Goal: Task Accomplishment & Management: Use online tool/utility

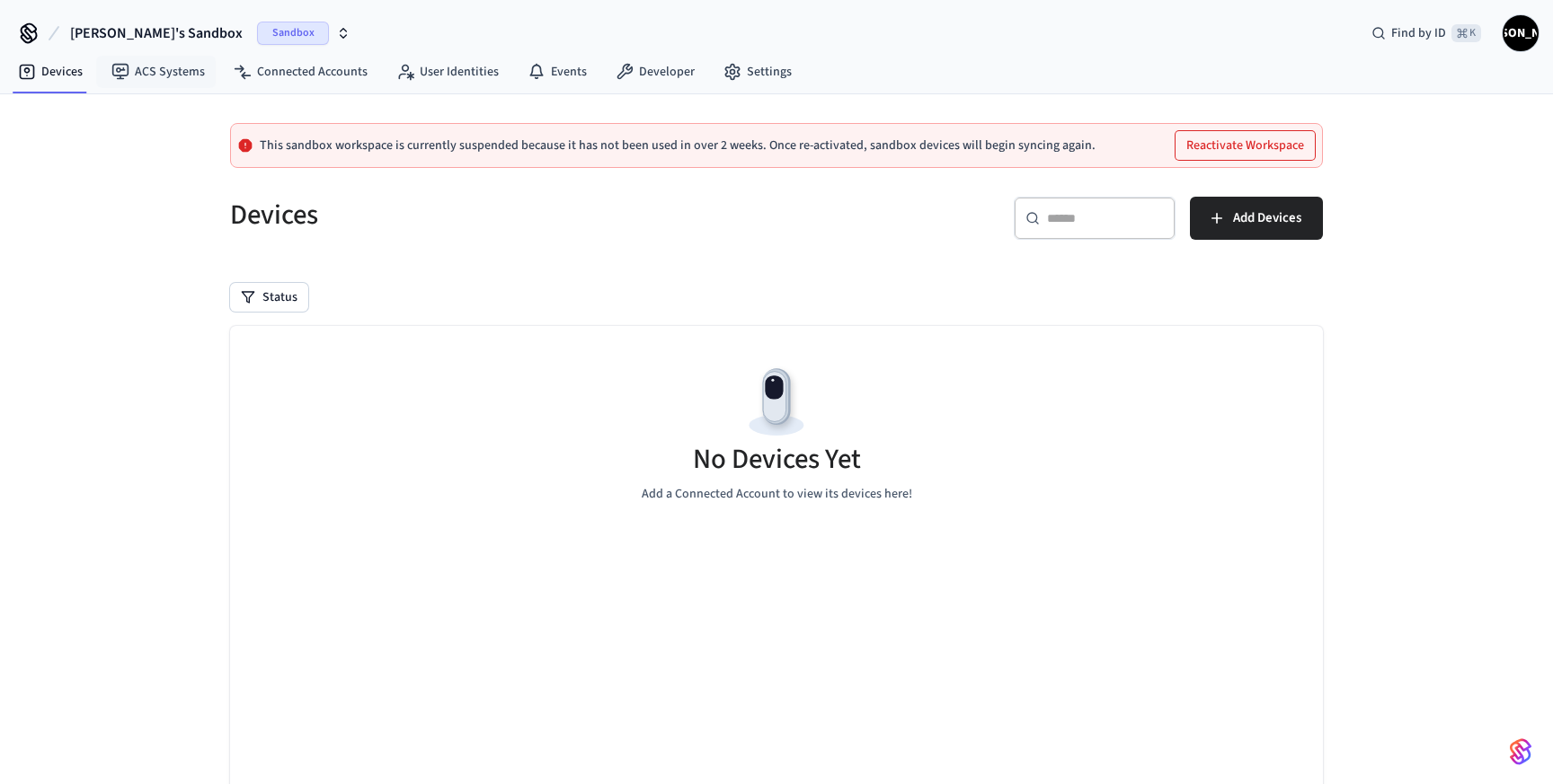
click at [257, 31] on span "Sandbox" at bounding box center [293, 33] width 72 height 23
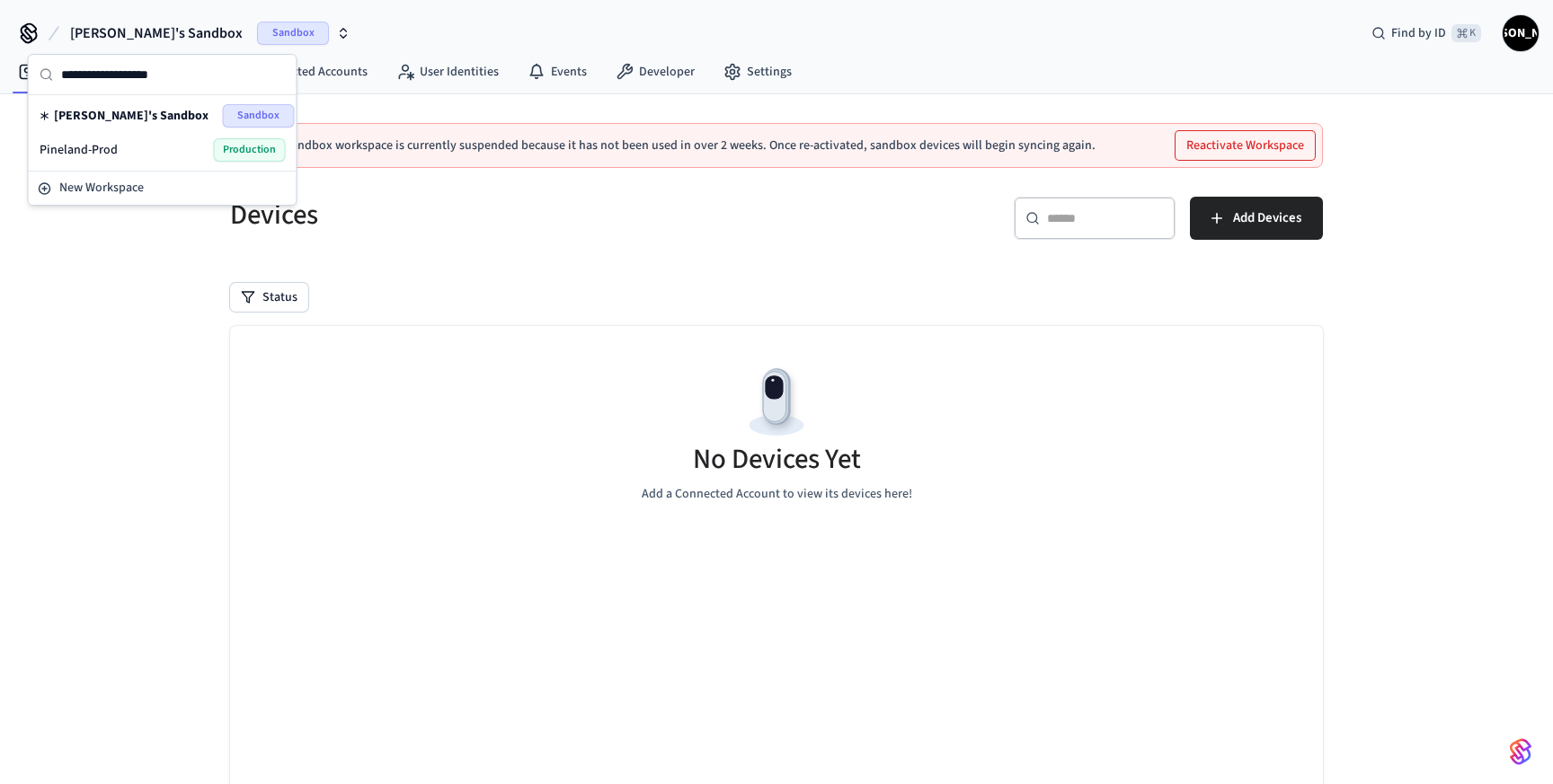
click at [153, 145] on div "Pineland-Prod Production" at bounding box center [162, 149] width 246 height 23
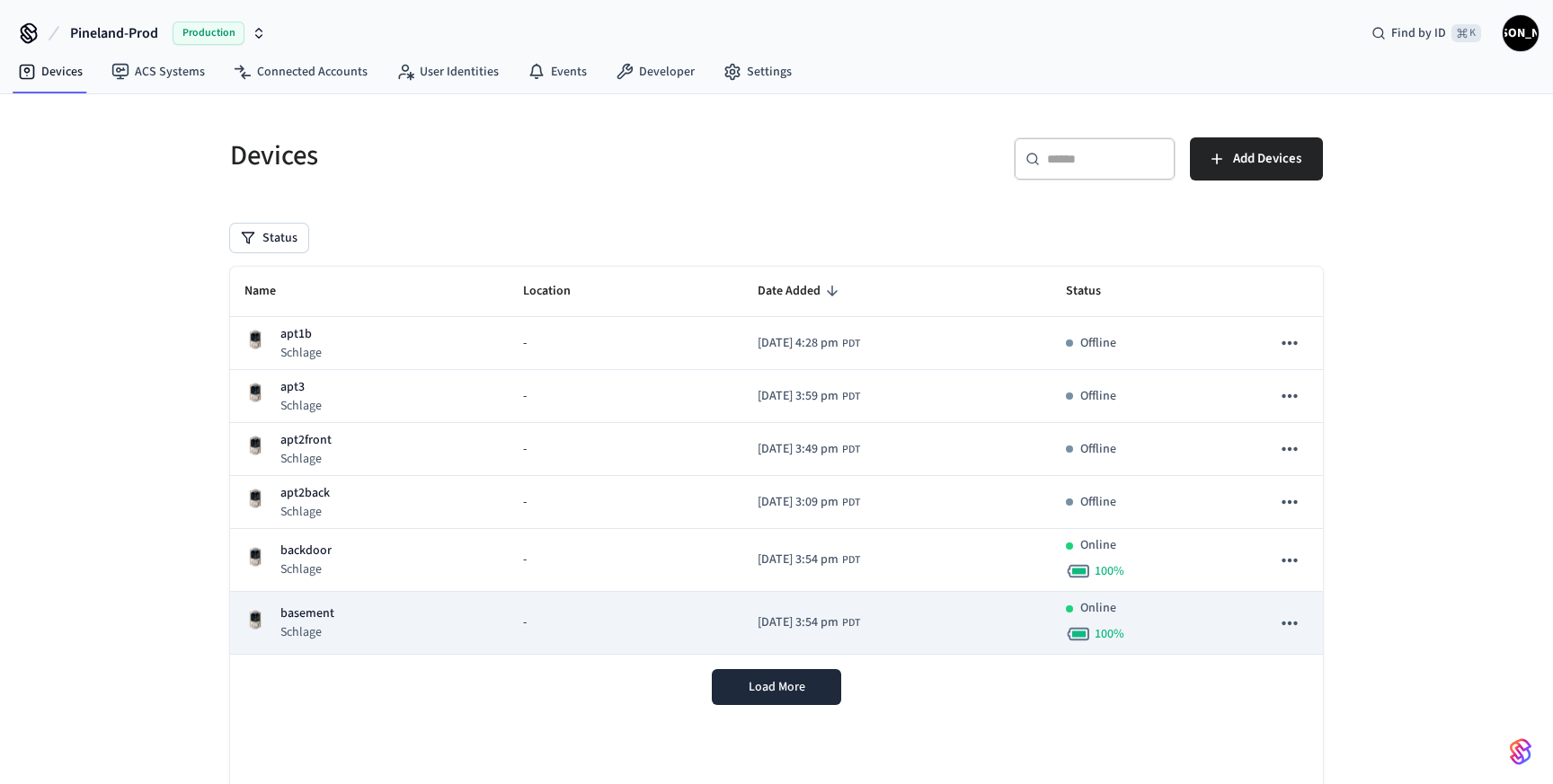
click at [1295, 623] on icon "sticky table" at bounding box center [1289, 624] width 15 height 4
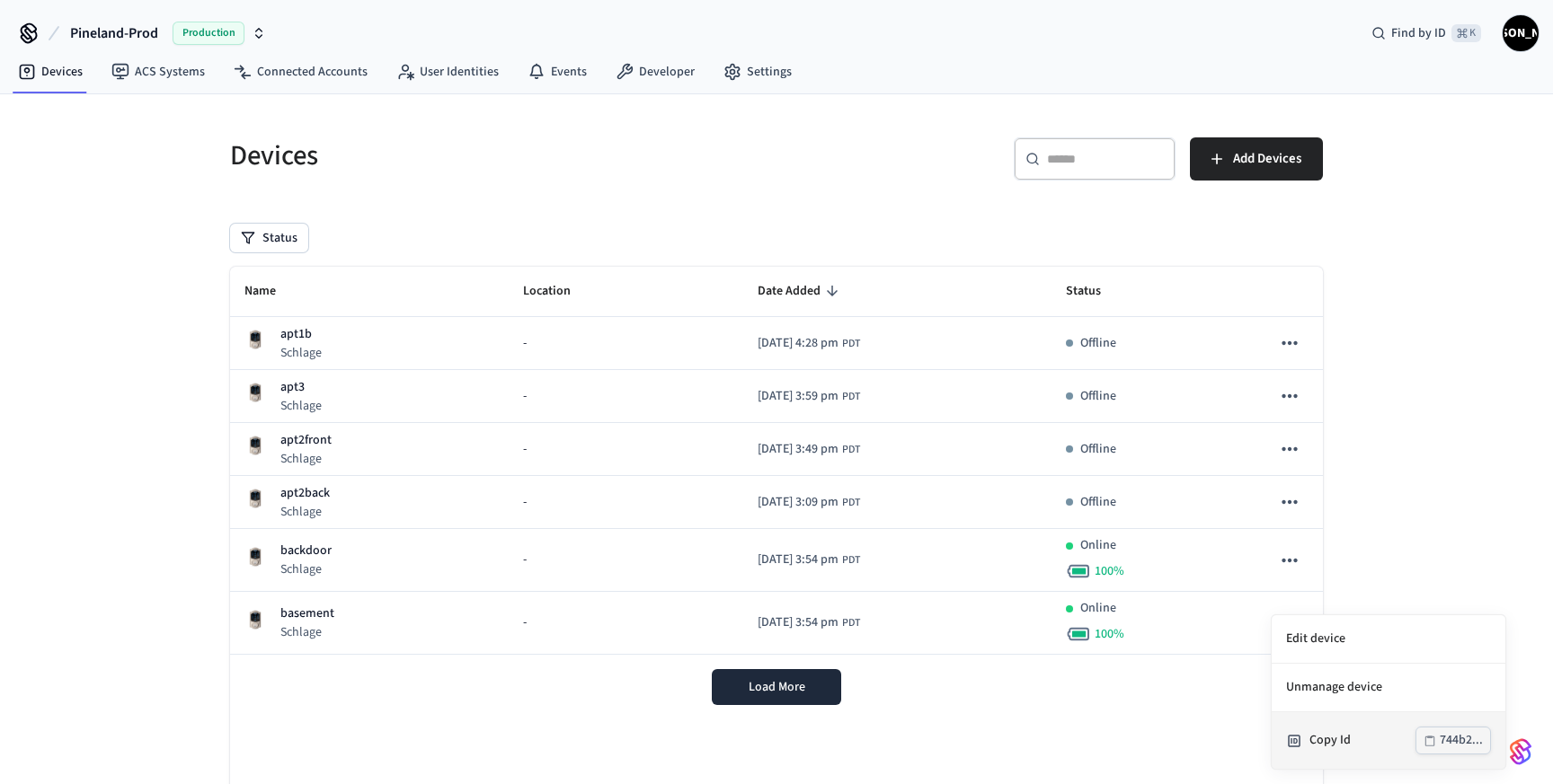
click at [1331, 738] on div "Copy Id" at bounding box center [1362, 741] width 106 height 19
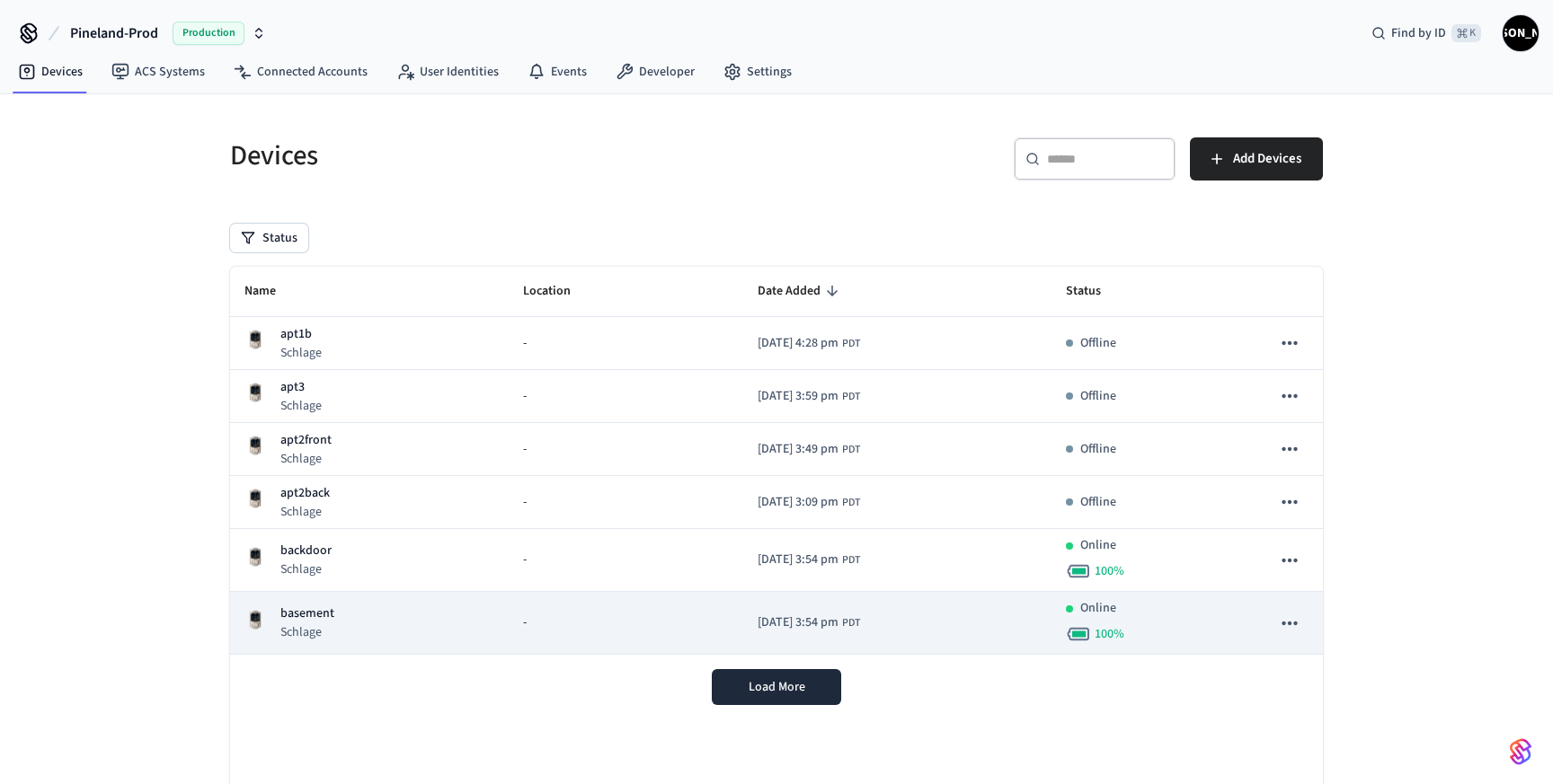
click at [372, 628] on div "basement Schlage" at bounding box center [369, 623] width 250 height 37
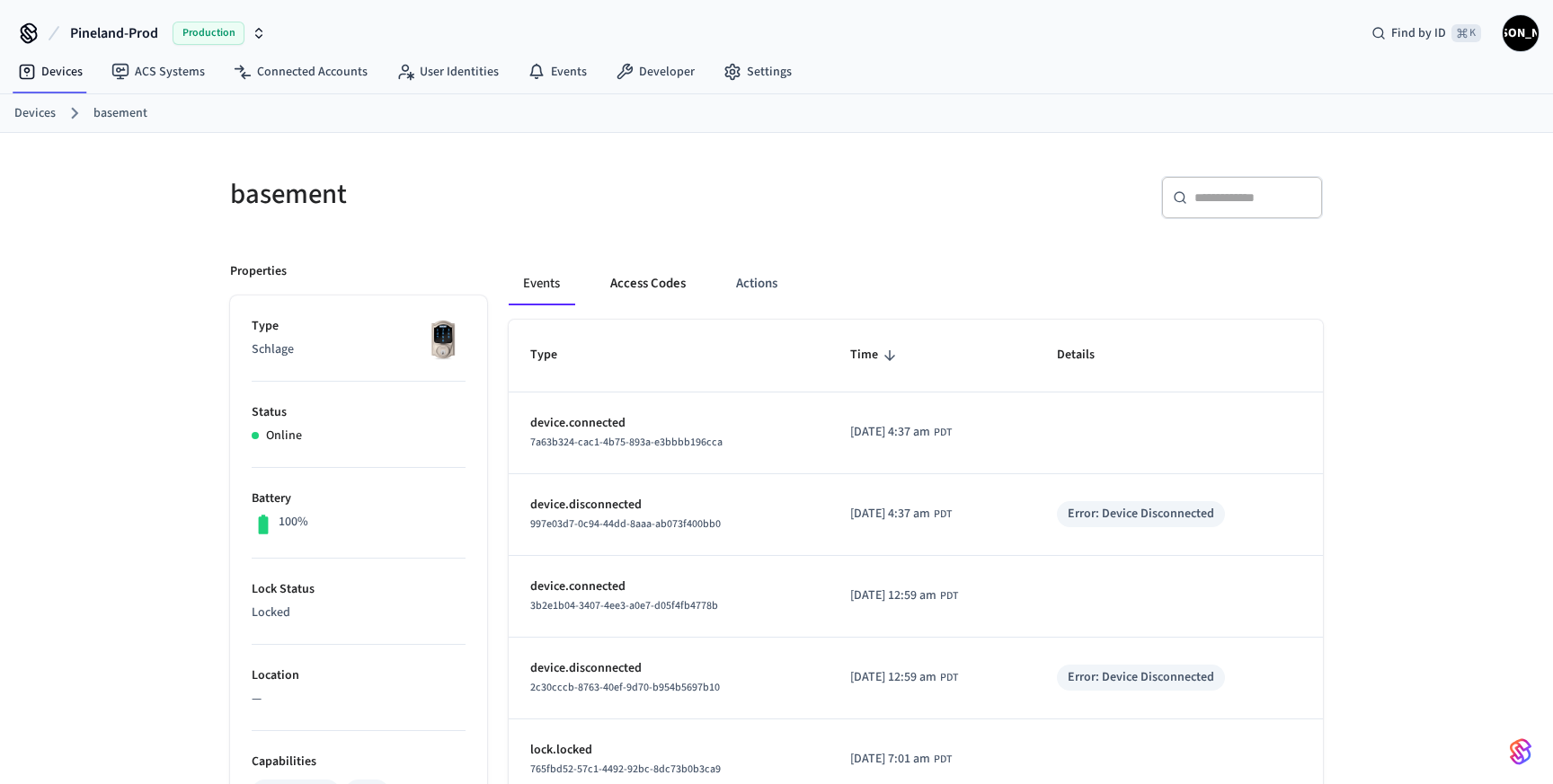
click at [634, 291] on button "Access Codes" at bounding box center [647, 284] width 104 height 43
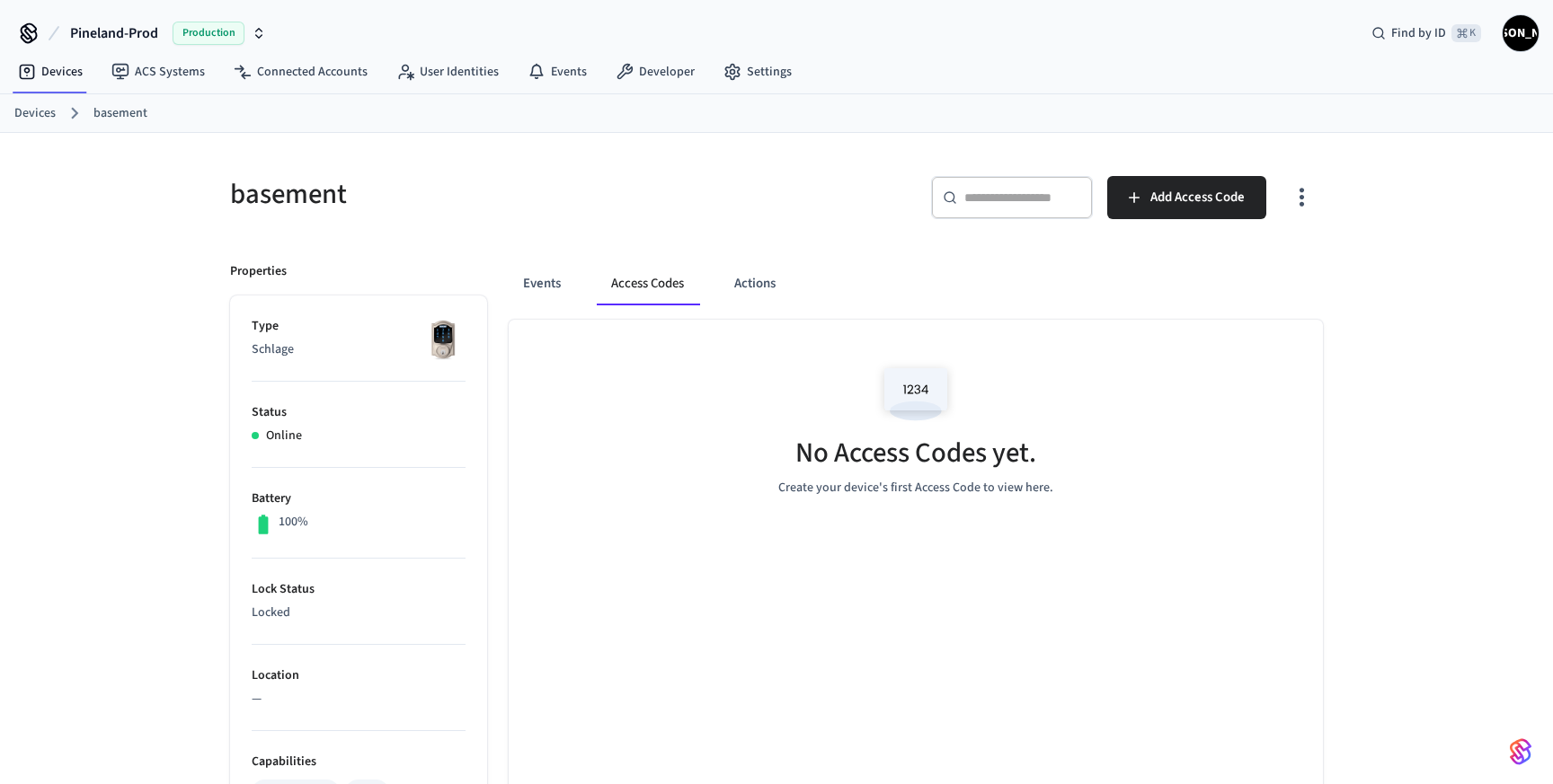
click at [319, 189] on h5 "basement" at bounding box center [497, 194] width 536 height 37
copy h5 "basement"
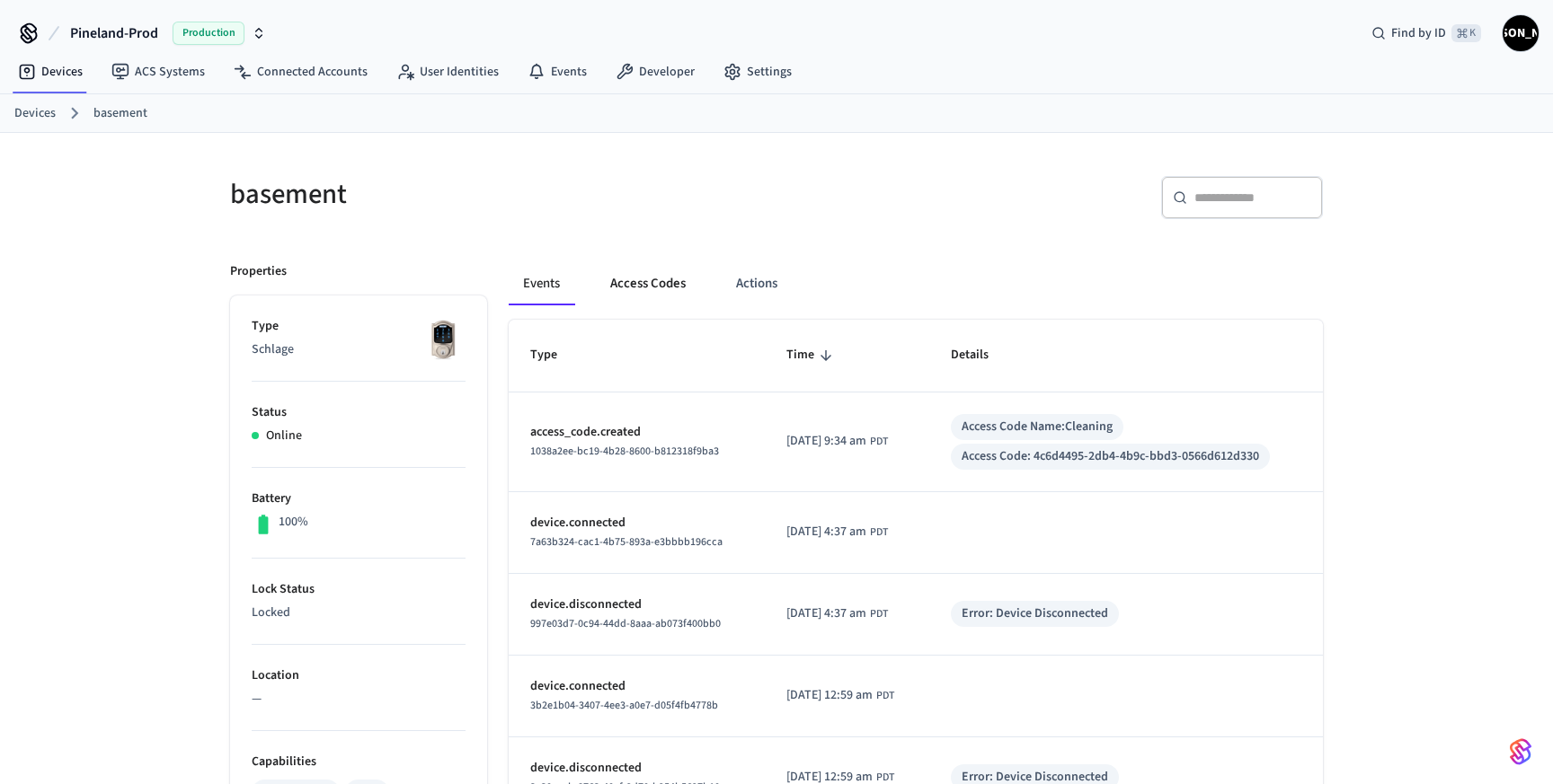
click at [627, 273] on button "Access Codes" at bounding box center [647, 284] width 104 height 43
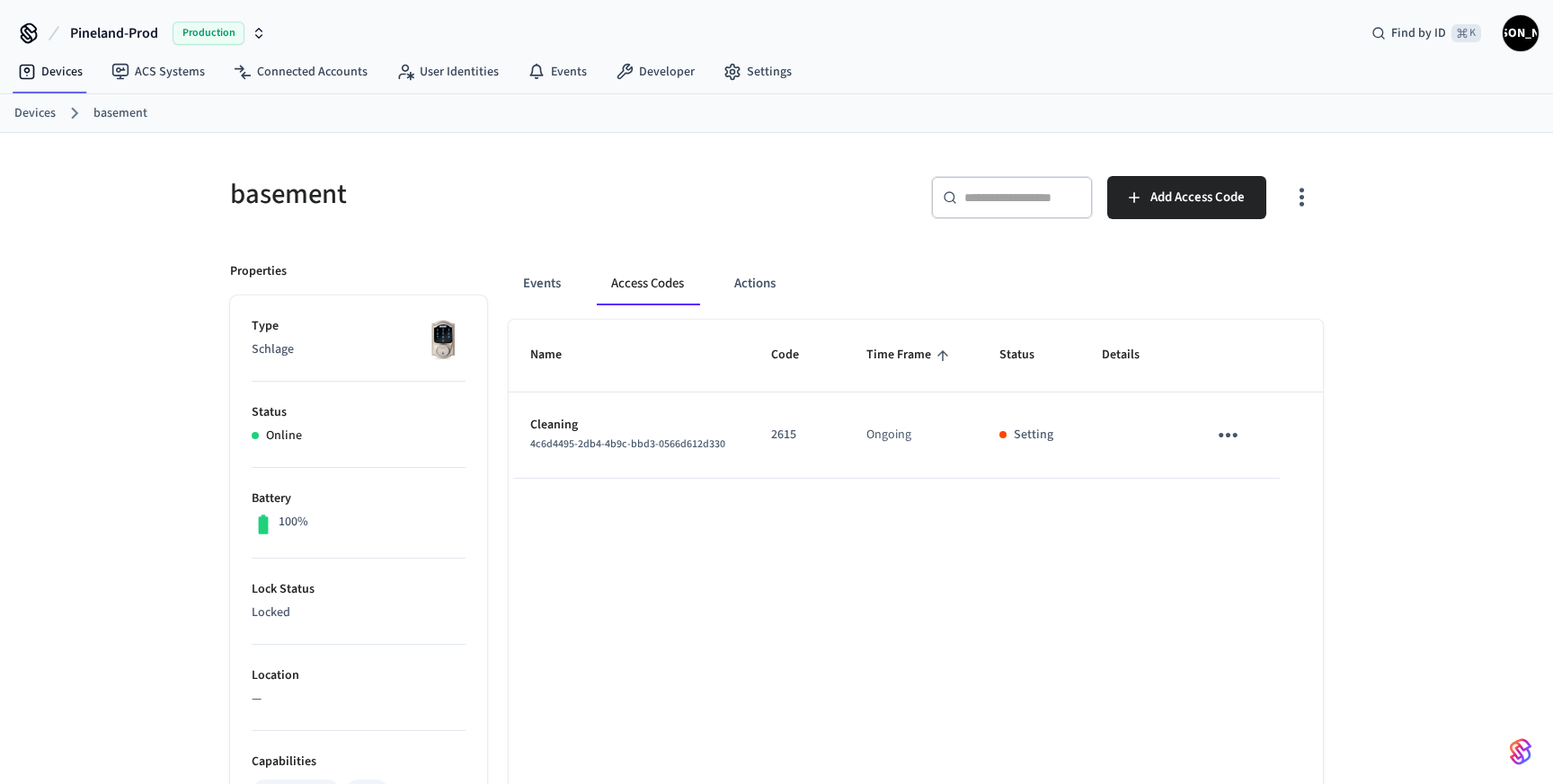
click at [627, 273] on button "Access Codes" at bounding box center [647, 284] width 101 height 43
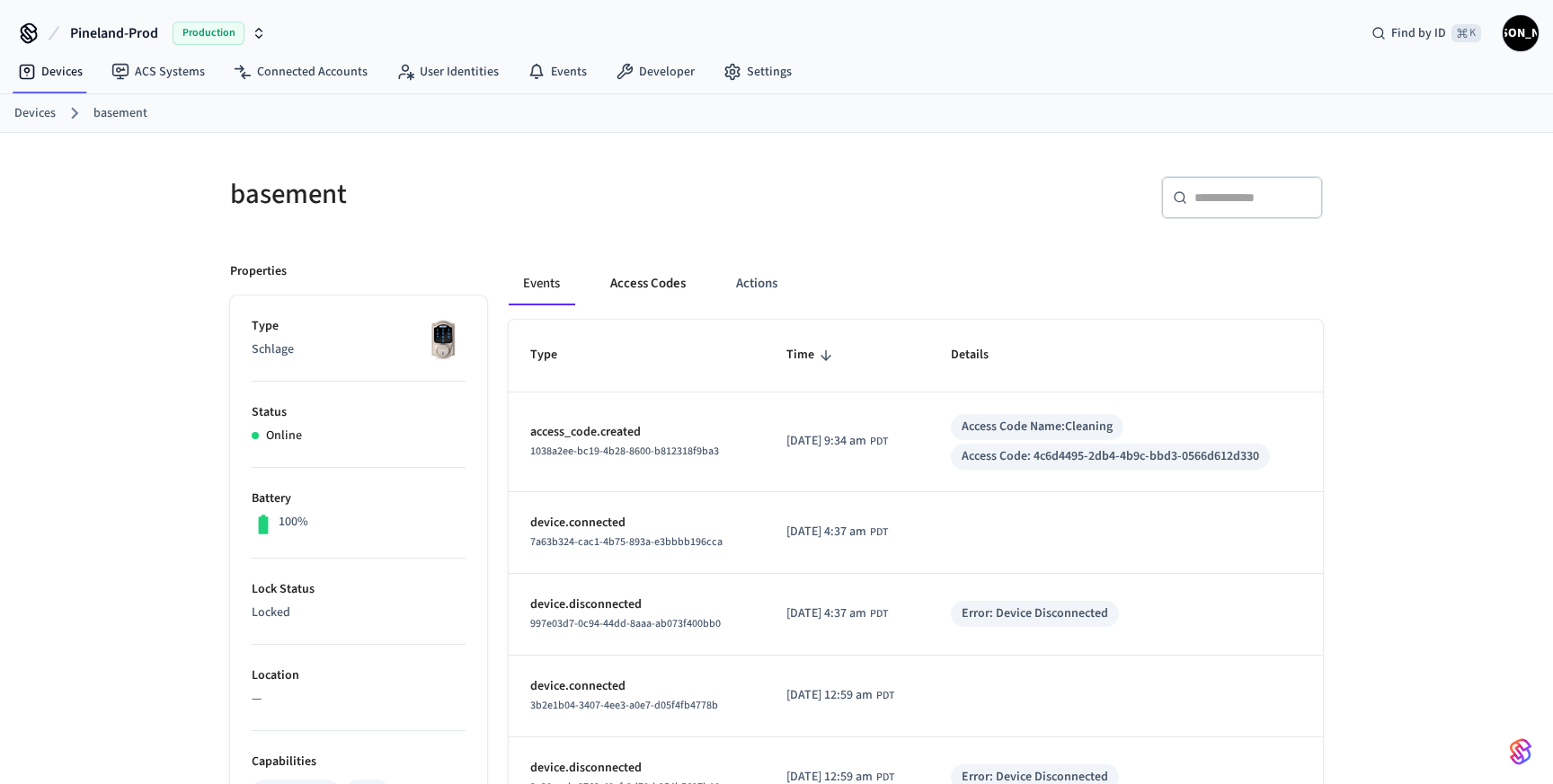
click at [655, 294] on button "Access Codes" at bounding box center [647, 284] width 104 height 43
click at [653, 297] on button "Access Codes" at bounding box center [647, 284] width 104 height 43
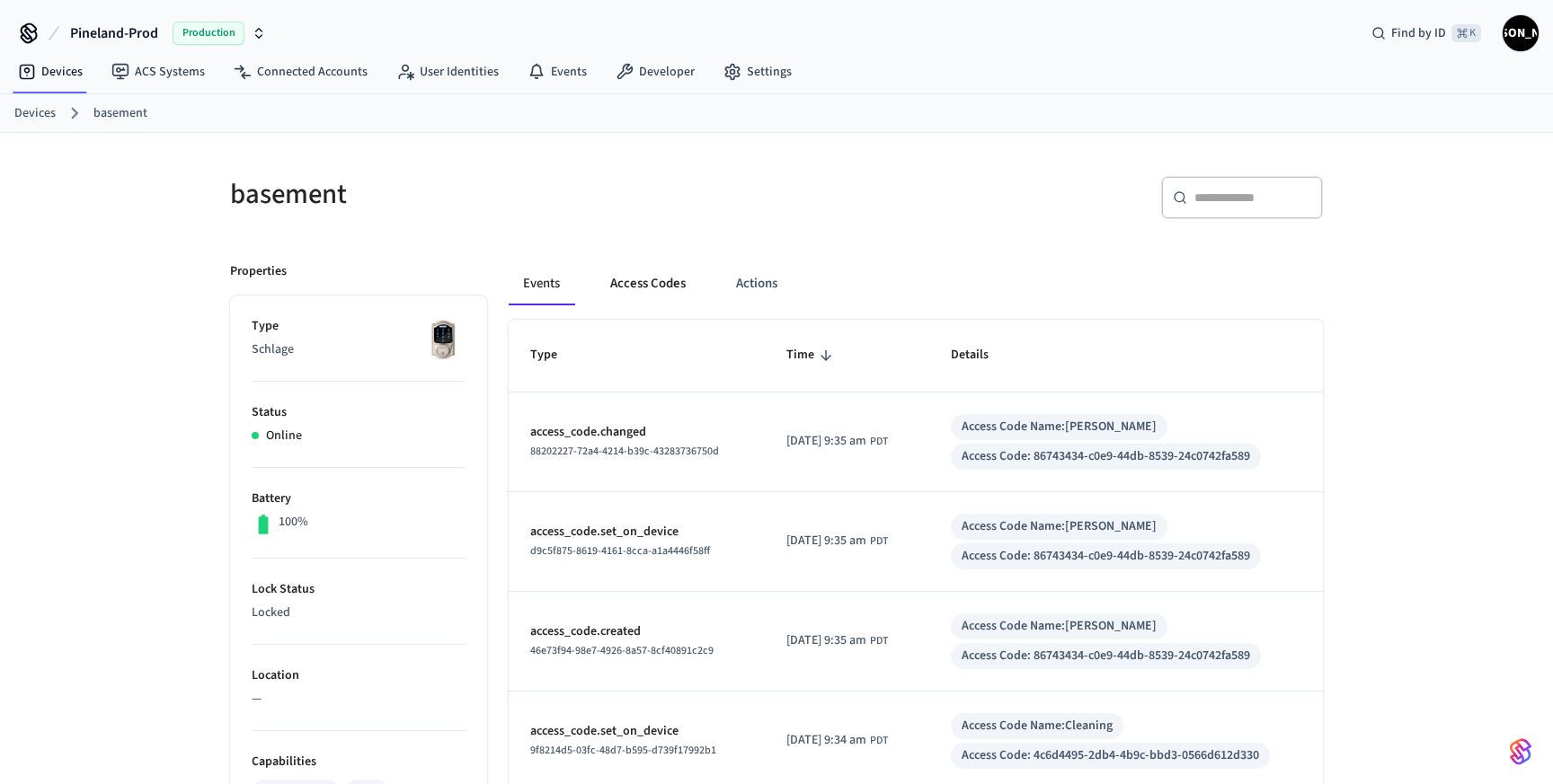
click at [670, 291] on button "Access Codes" at bounding box center [647, 284] width 104 height 43
